Goal: Task Accomplishment & Management: Complete application form

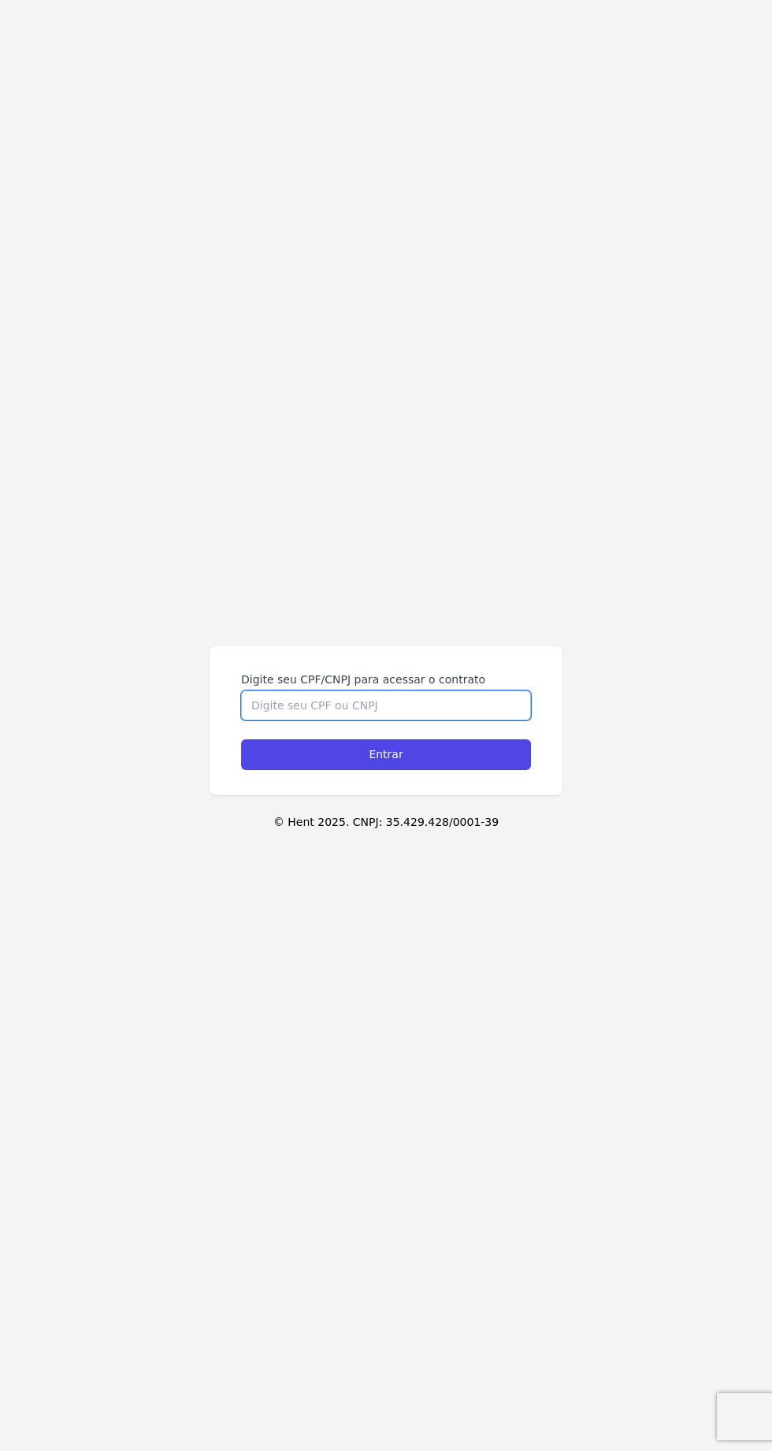
click at [424, 720] on input "Digite seu CPF/CNPJ para acessar o contrato" at bounding box center [386, 706] width 290 height 30
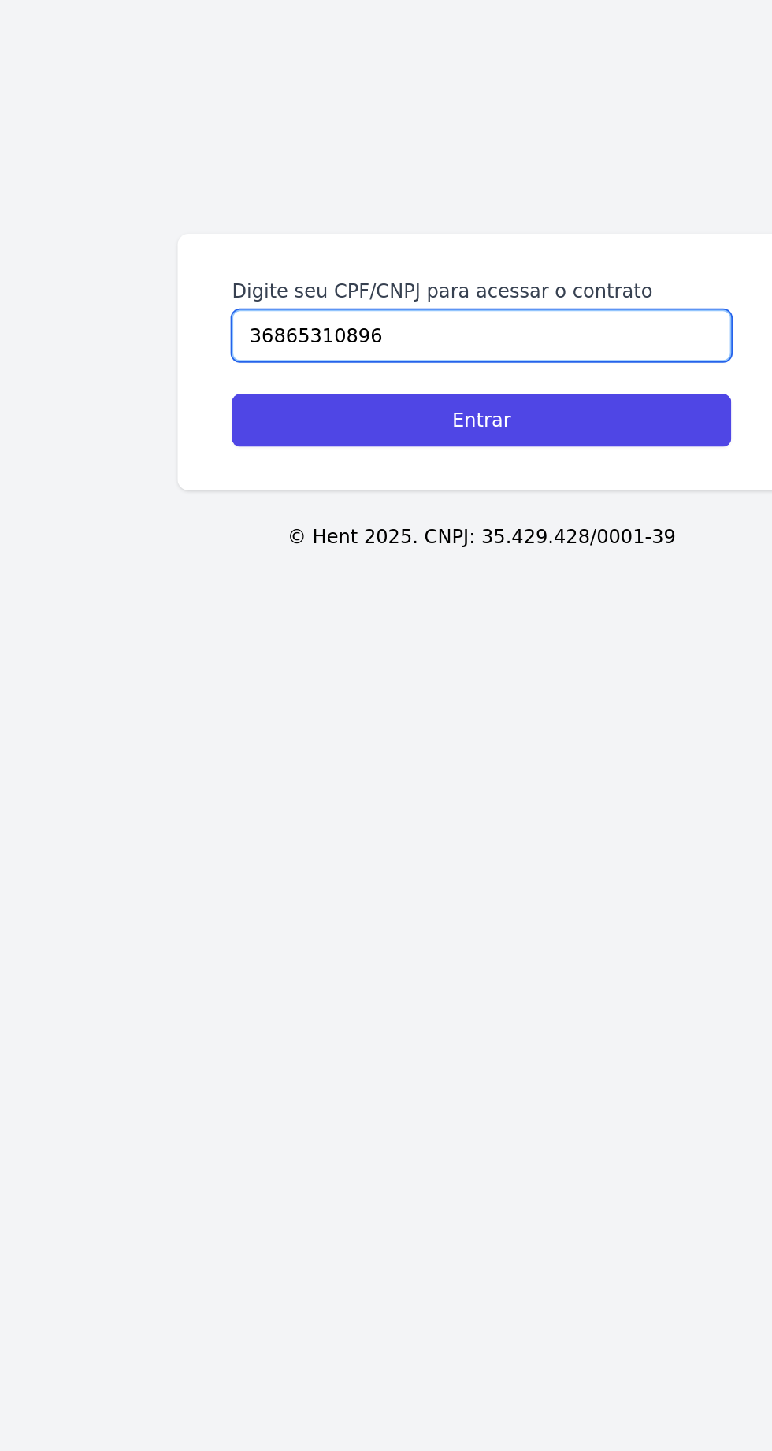
type input "36865310896"
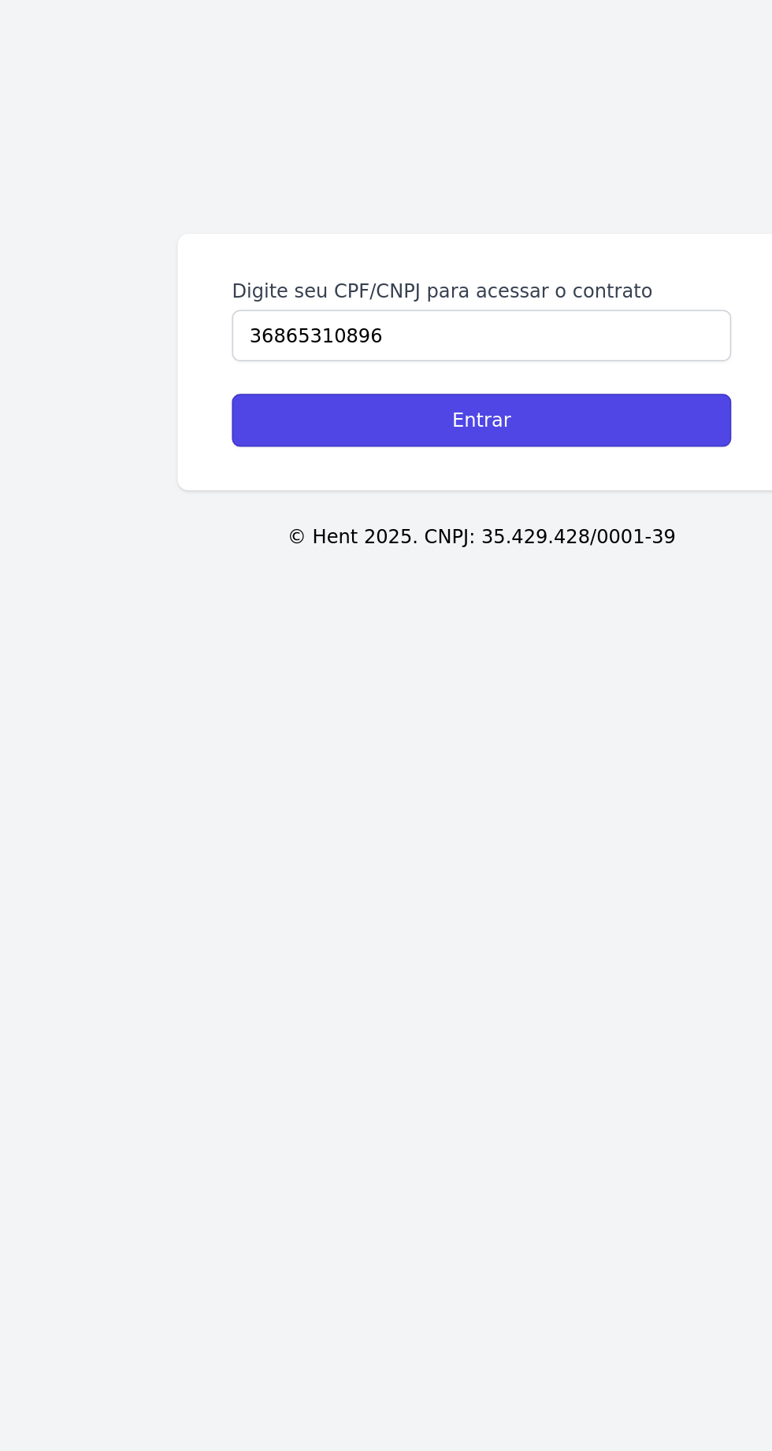
click at [498, 770] on input "Entrar" at bounding box center [386, 754] width 290 height 31
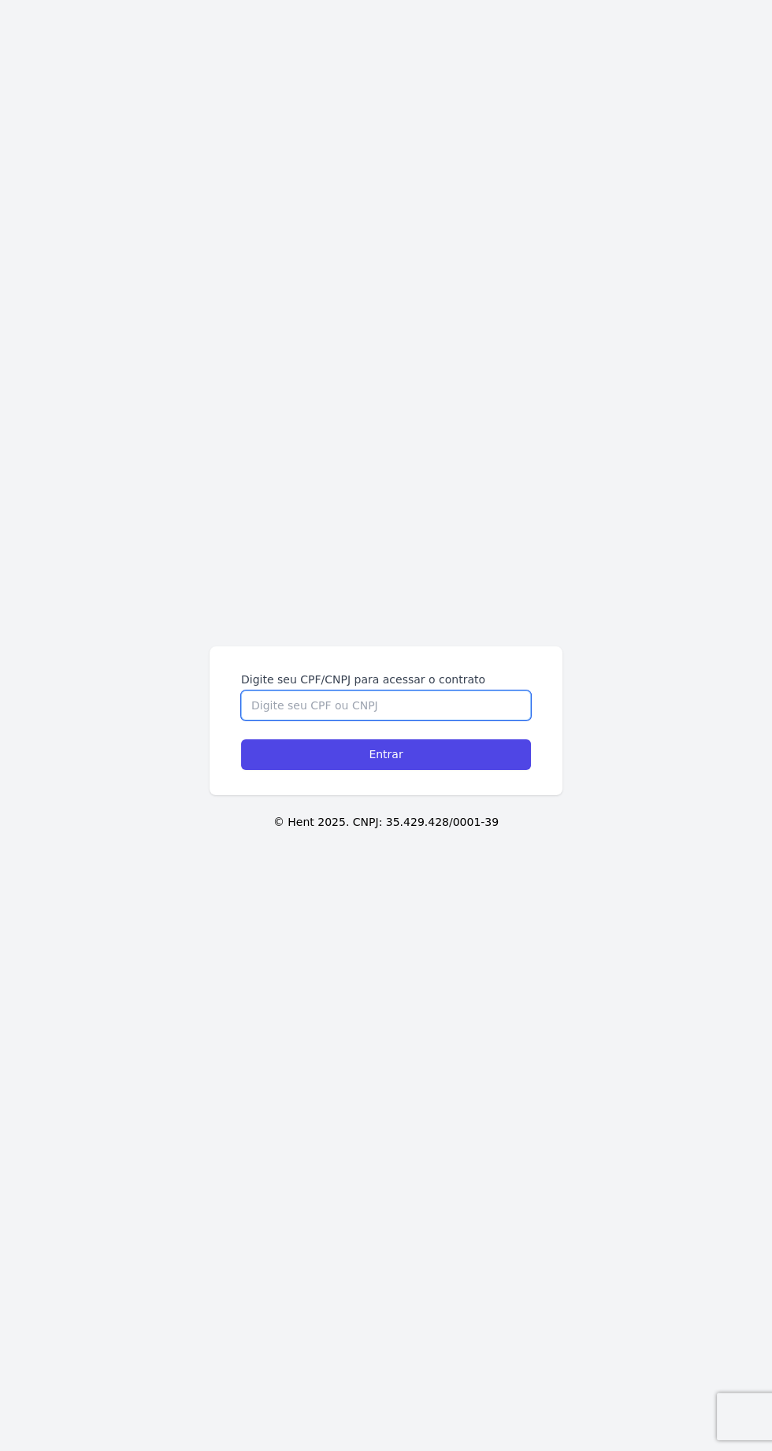
click at [469, 720] on input "Digite seu CPF/CNPJ para acessar o contrato" at bounding box center [386, 706] width 290 height 30
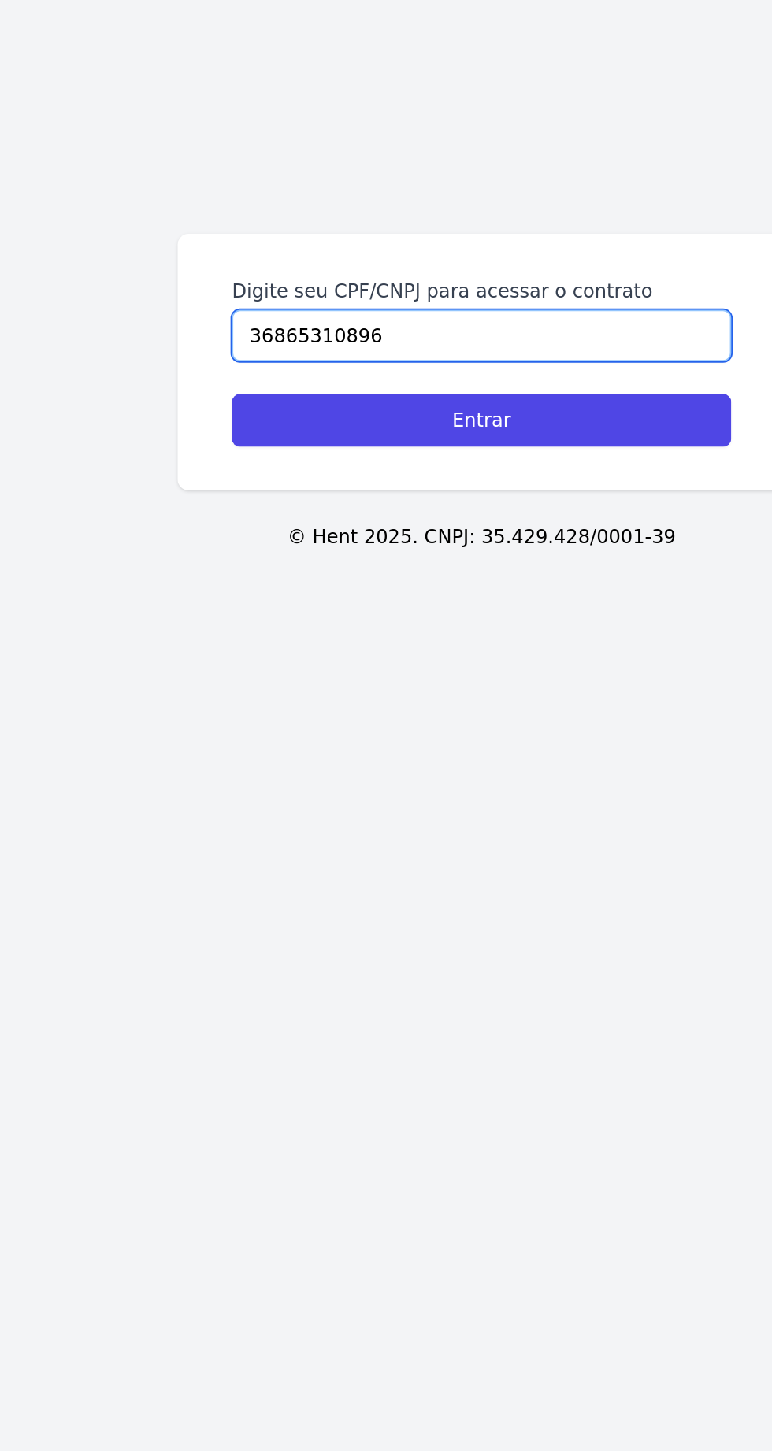
type input "36865310896"
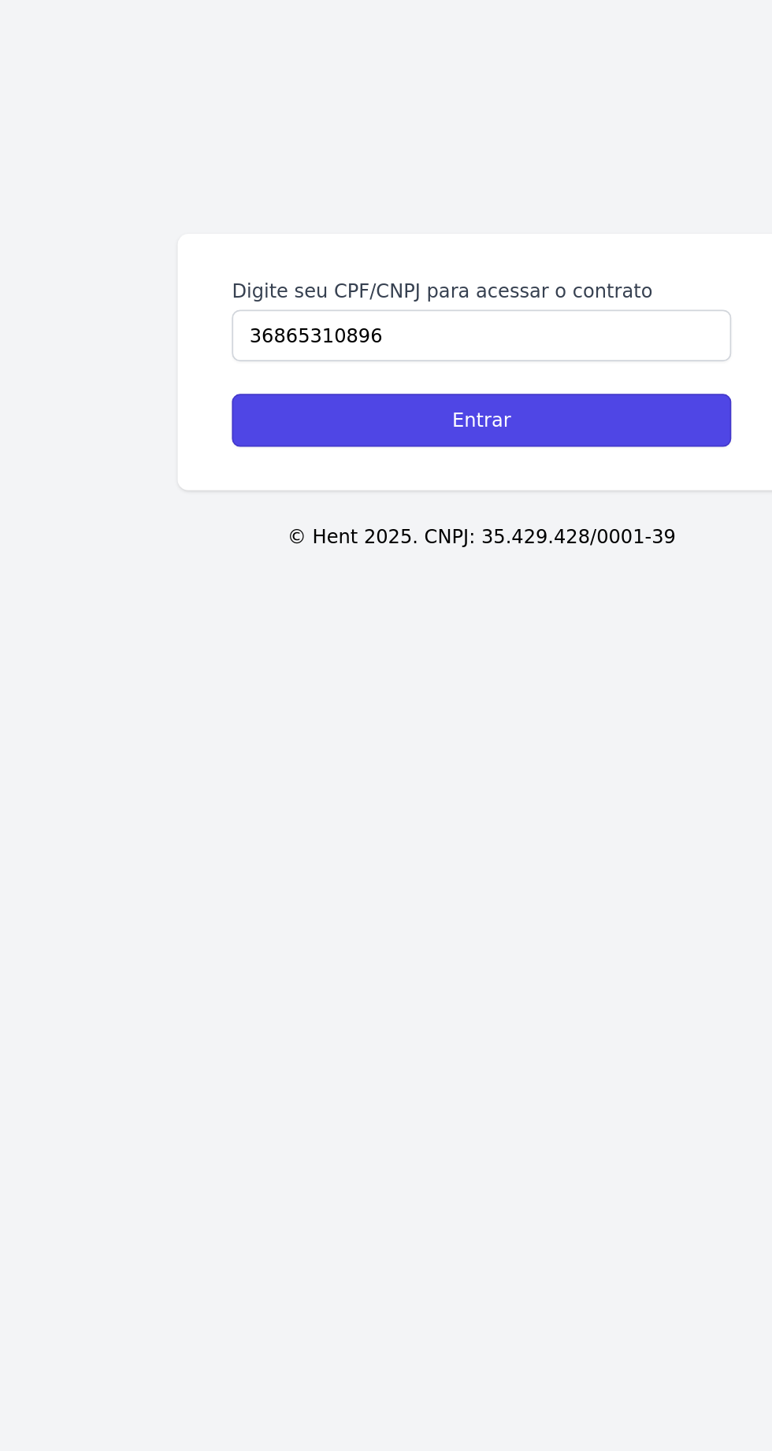
click at [504, 770] on input "Entrar" at bounding box center [386, 754] width 290 height 31
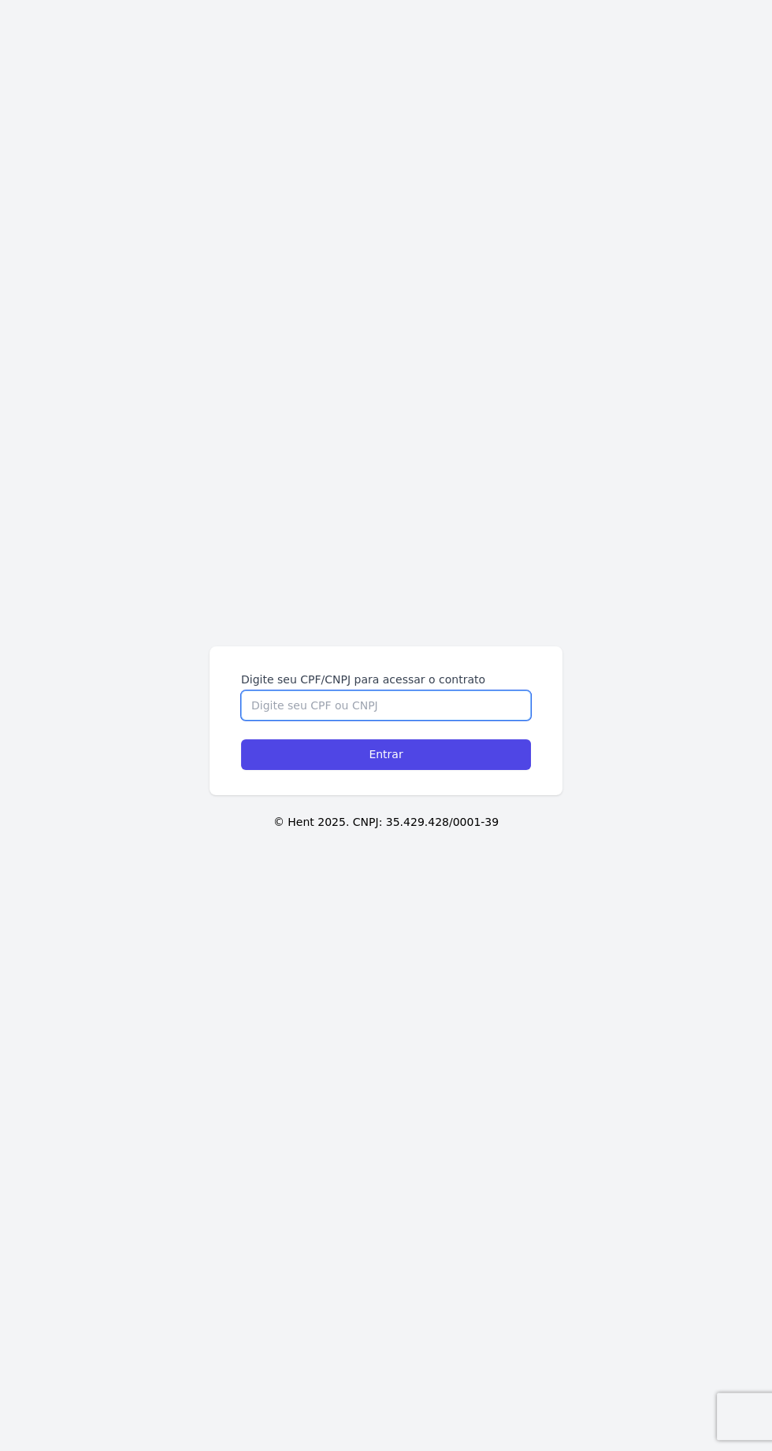
click at [502, 720] on input "Digite seu CPF/CNPJ para acessar o contrato" at bounding box center [386, 706] width 290 height 30
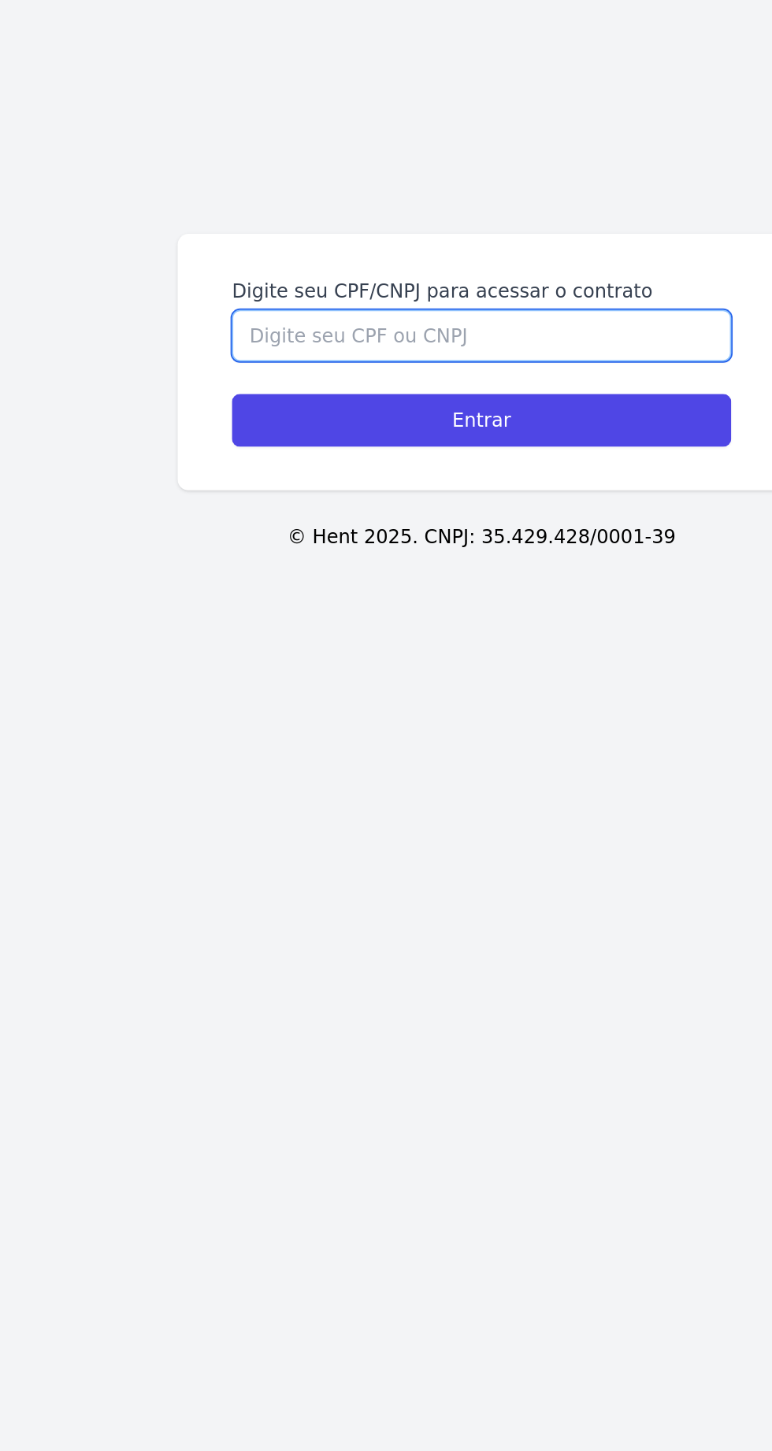
click at [471, 720] on input "Digite seu CPF/CNPJ para acessar o contrato" at bounding box center [386, 706] width 290 height 30
type input "36865310896"
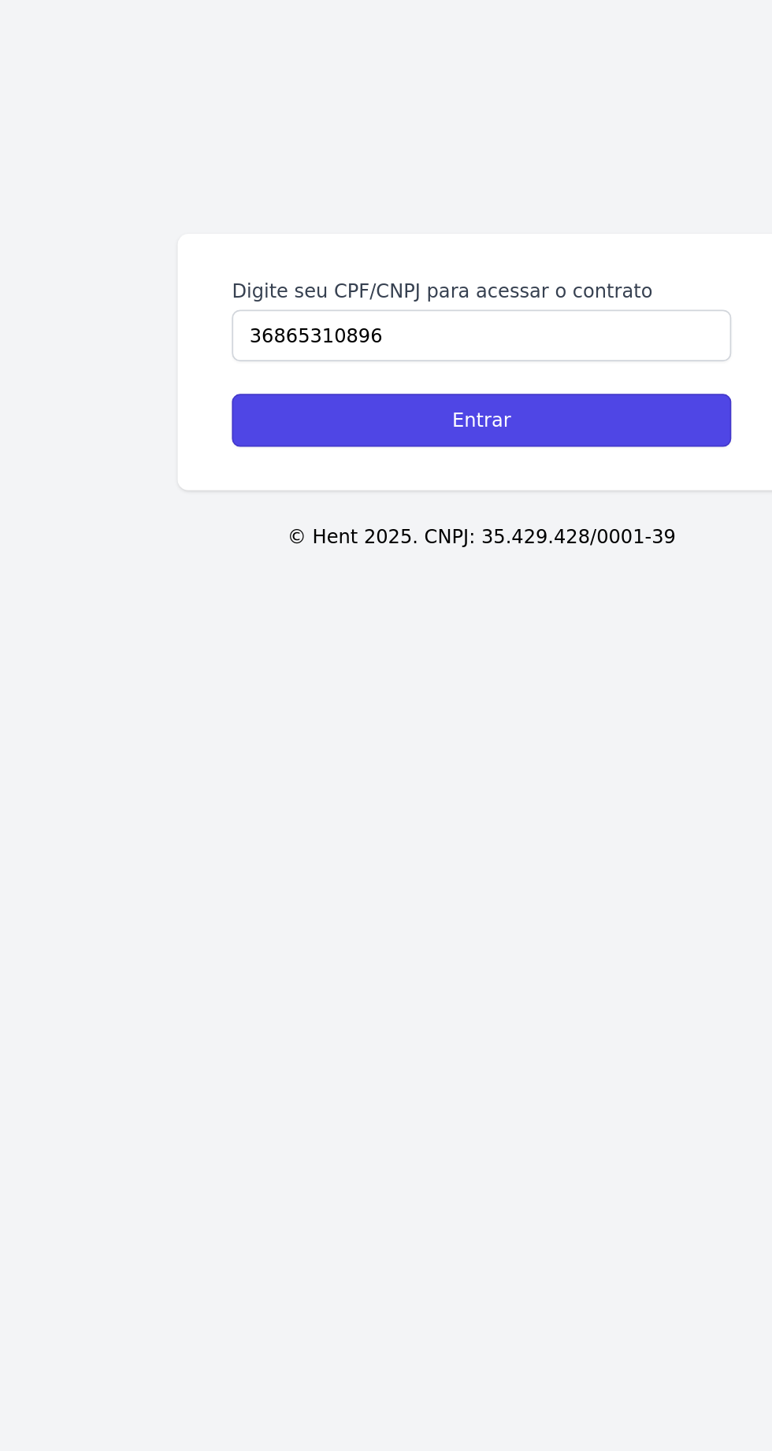
click at [509, 770] on input "Entrar" at bounding box center [386, 754] width 290 height 31
